Goal: Information Seeking & Learning: Learn about a topic

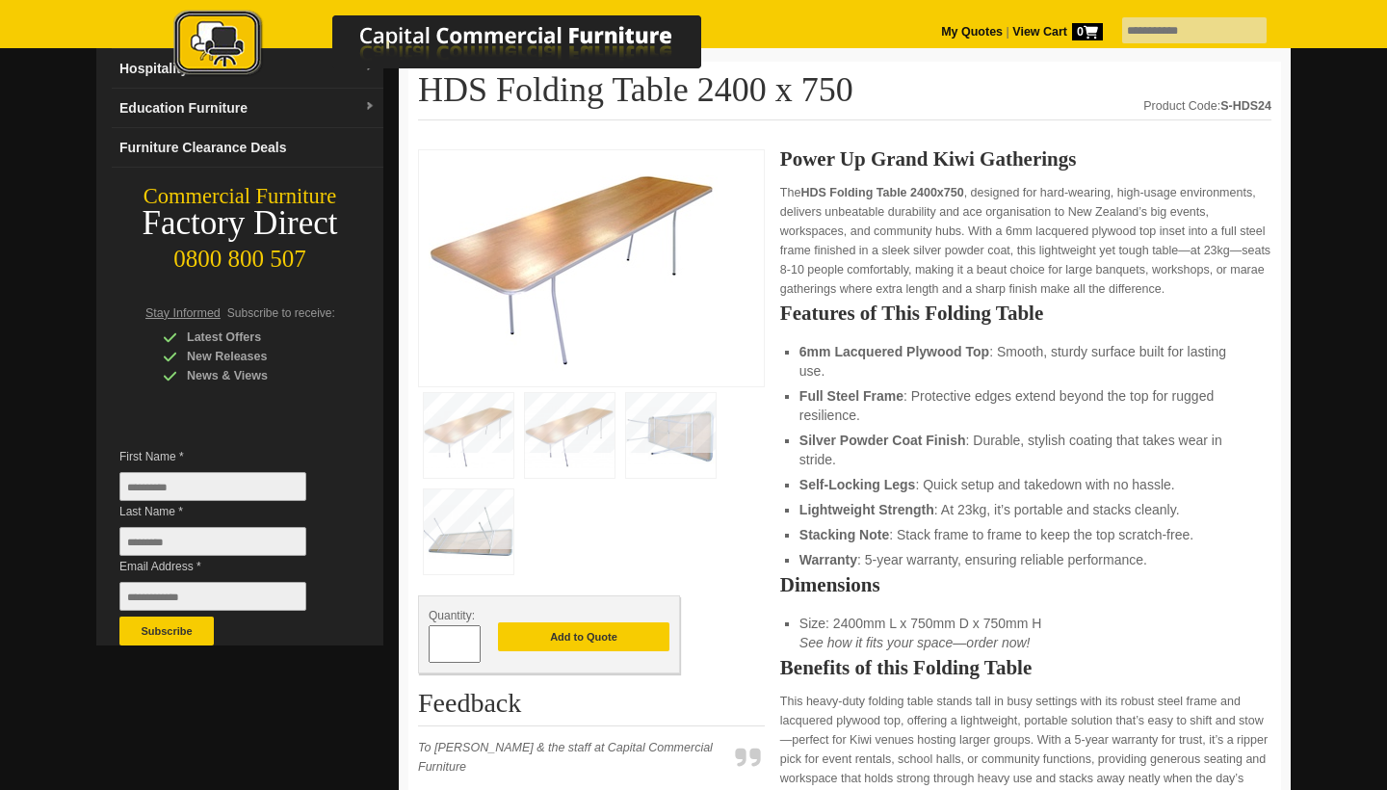
scroll to position [213, 0]
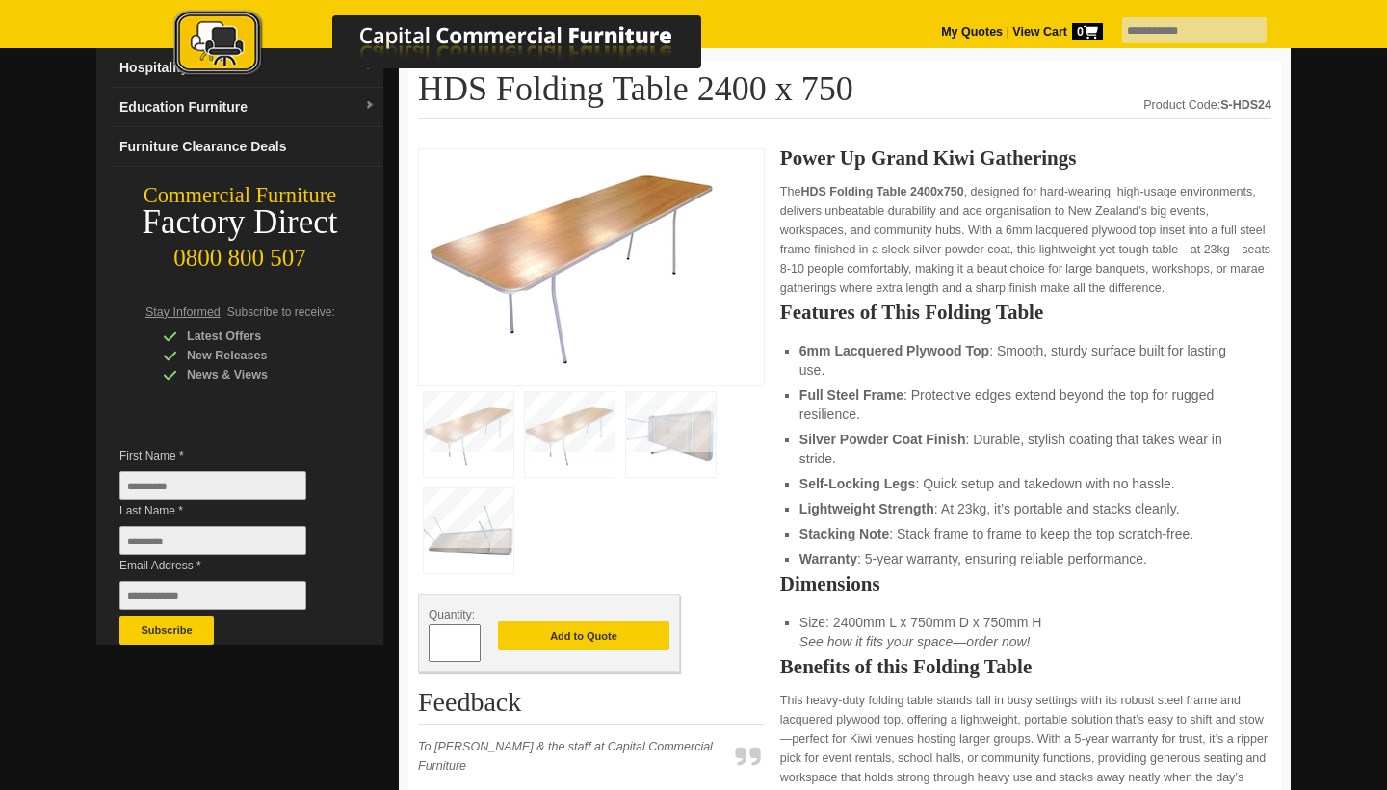
click at [672, 405] on img at bounding box center [671, 434] width 90 height 85
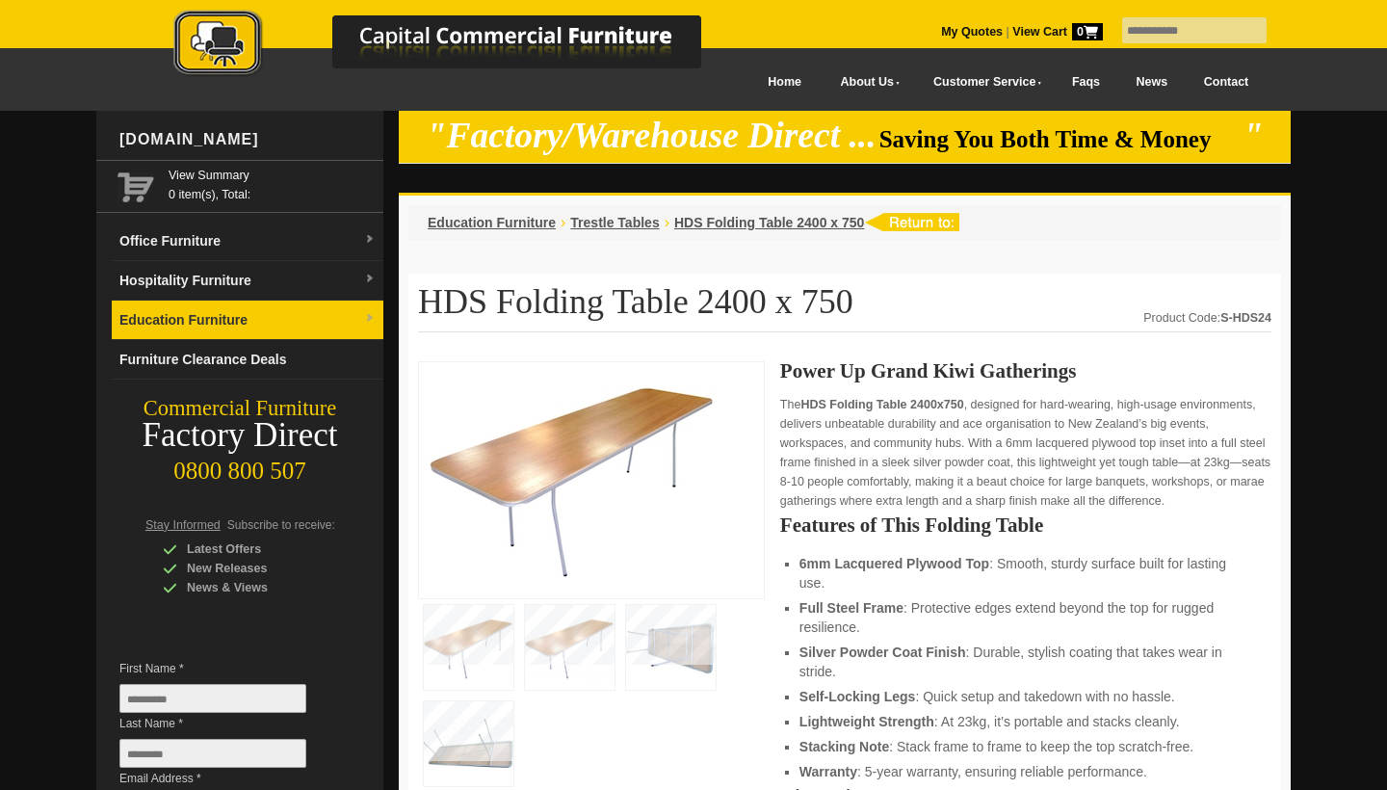
click at [363, 308] on link "Education Furniture" at bounding box center [248, 320] width 272 height 39
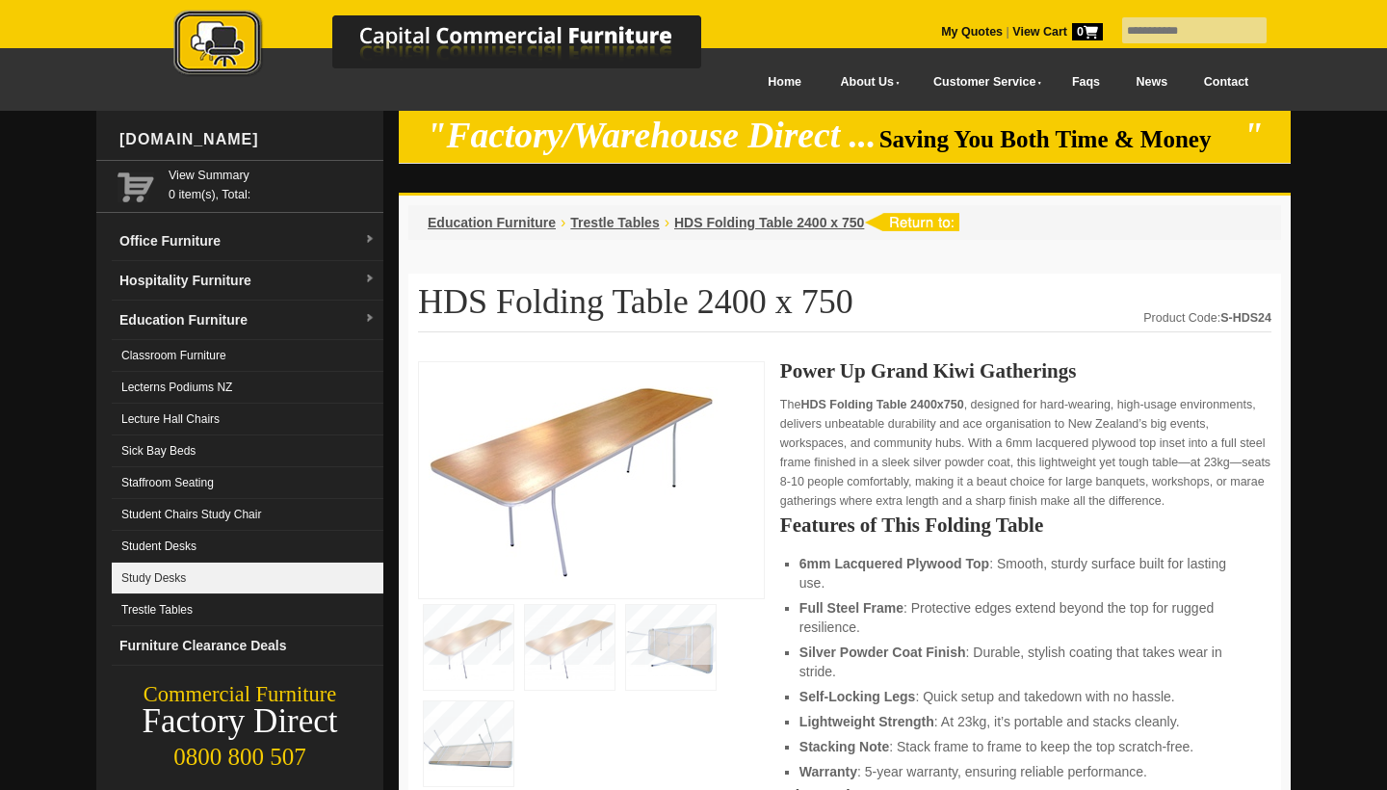
click at [299, 593] on link "Study Desks" at bounding box center [248, 579] width 272 height 32
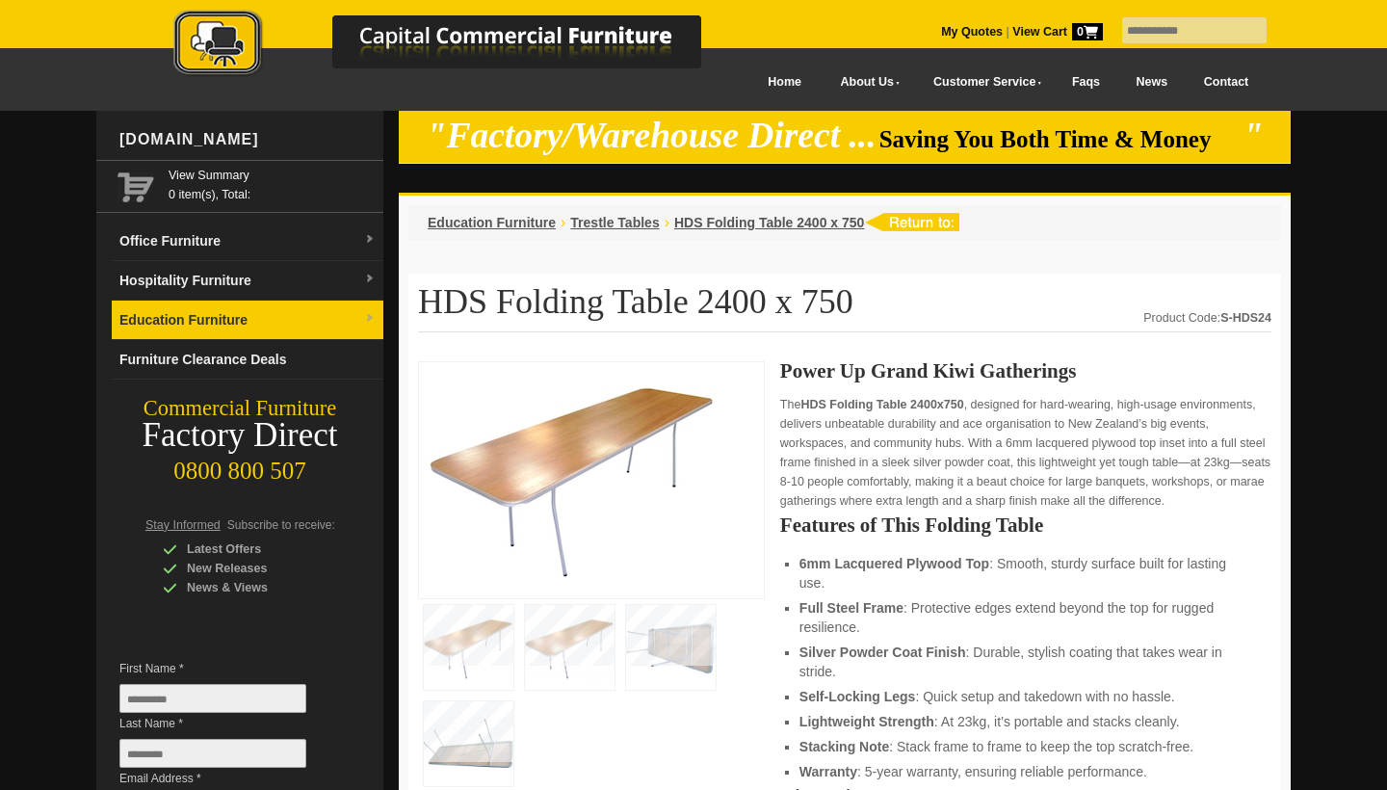
click at [356, 313] on link "Education Furniture" at bounding box center [248, 320] width 272 height 39
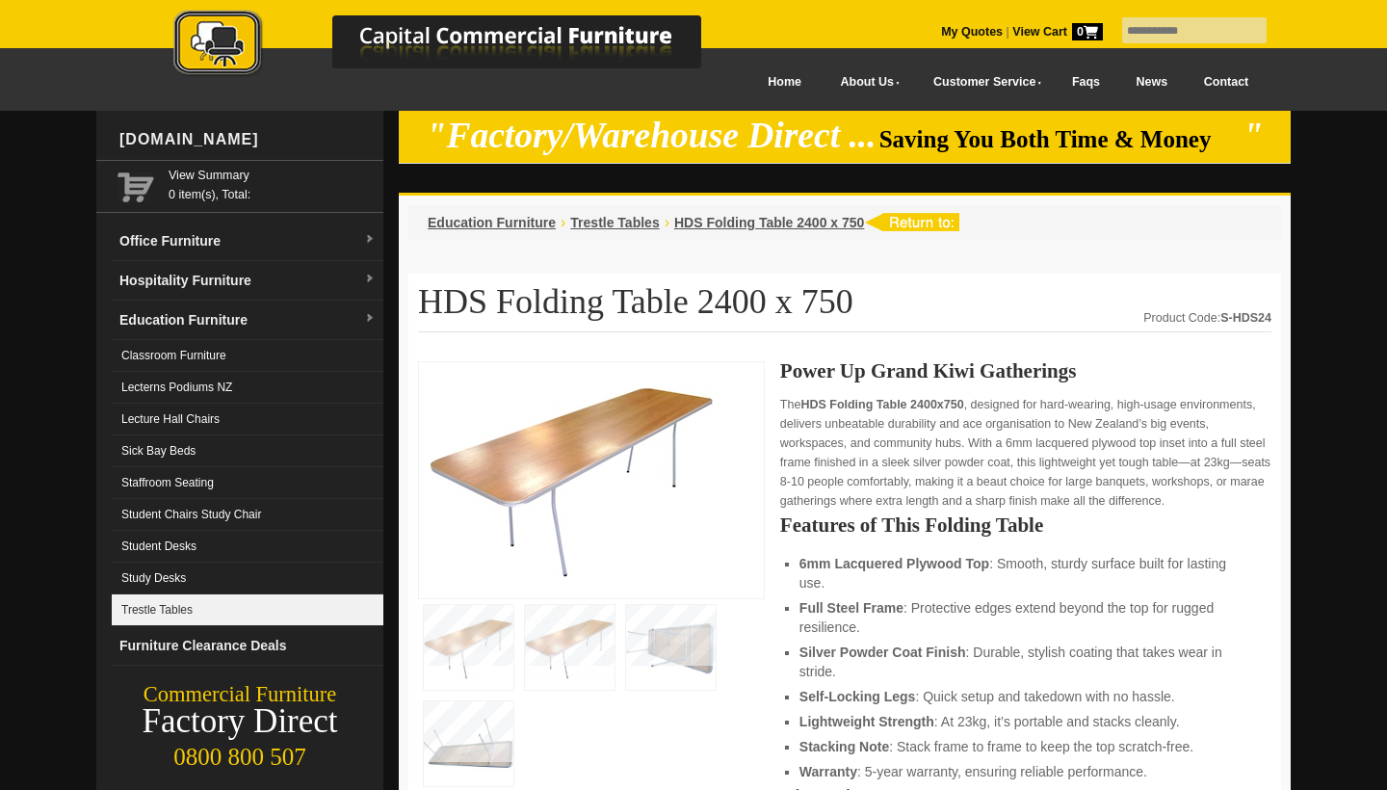
click at [142, 616] on link "Trestle Tables" at bounding box center [248, 610] width 272 height 32
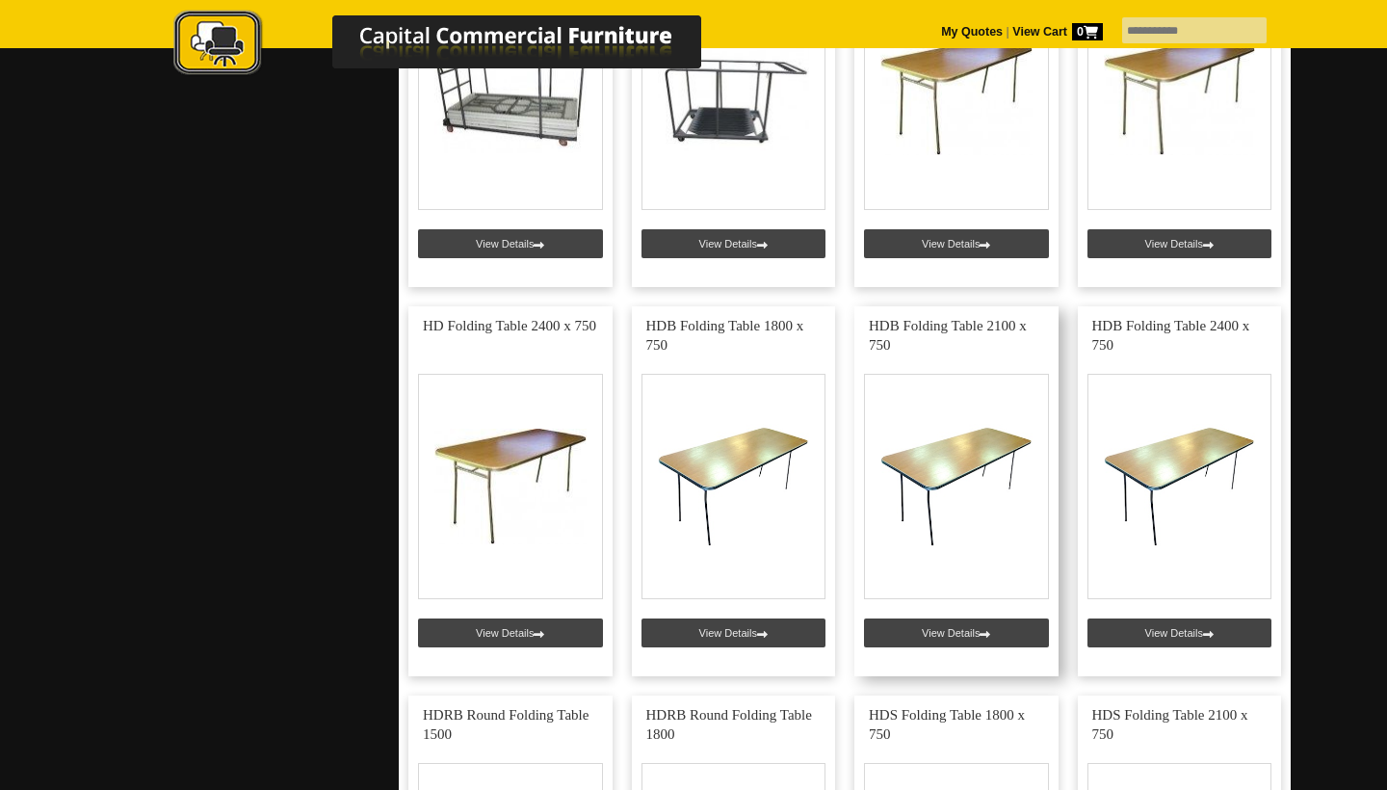
scroll to position [993, 0]
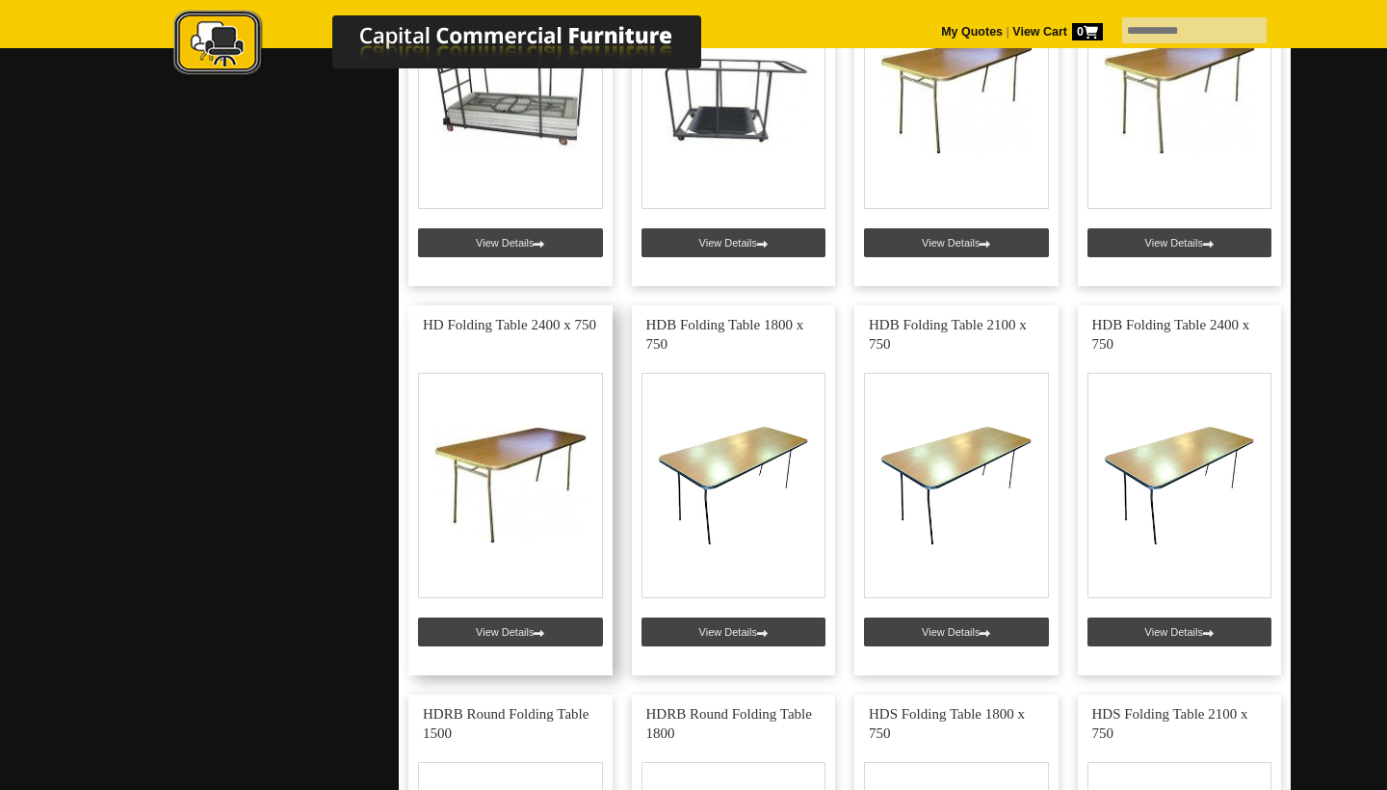
click at [543, 633] on link at bounding box center [510, 490] width 204 height 370
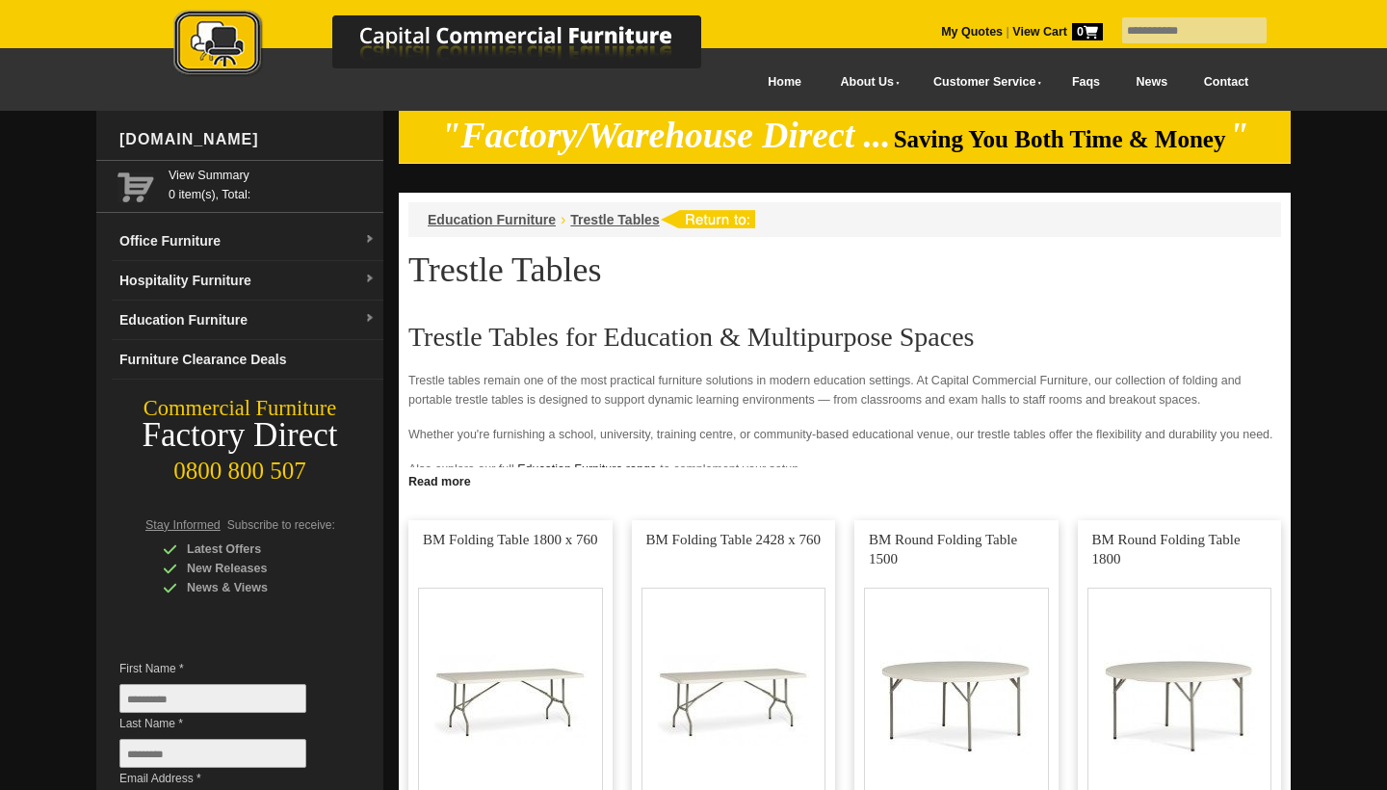
scroll to position [993, 0]
